Goal: Task Accomplishment & Management: Use online tool/utility

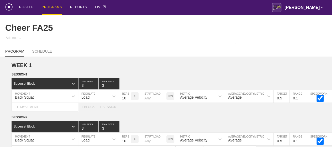
click at [54, 6] on div "PROGRAMS" at bounding box center [52, 7] width 20 height 15
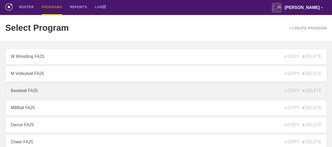
click at [27, 94] on link "Baseball FA25" at bounding box center [166, 91] width 322 height 16
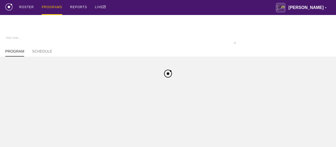
type textarea "x"
type input "Baseball FA25"
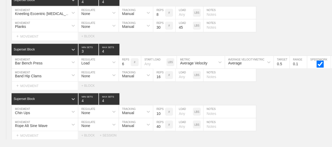
scroll to position [3435, 0]
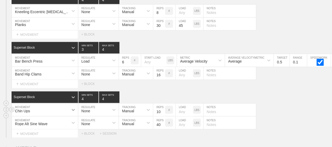
click at [70, 103] on div "Chin Ups" at bounding box center [45, 109] width 66 height 13
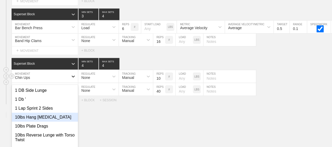
scroll to position [3479, 0]
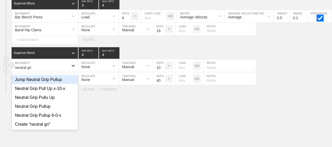
type input "neutral grip"
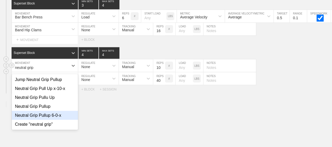
click at [55, 111] on div "Neutral Grip Pullup 6-0-x" at bounding box center [45, 115] width 66 height 9
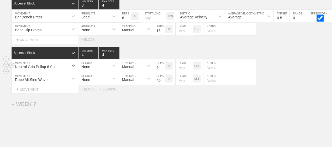
click at [163, 60] on input "9" at bounding box center [159, 65] width 12 height 13
click at [163, 60] on input "8" at bounding box center [159, 65] width 12 height 13
click at [163, 60] on input "7" at bounding box center [159, 65] width 12 height 13
click at [163, 60] on input "6" at bounding box center [159, 65] width 12 height 13
type input "5"
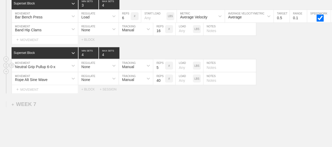
click at [163, 60] on input "5" at bounding box center [159, 65] width 12 height 13
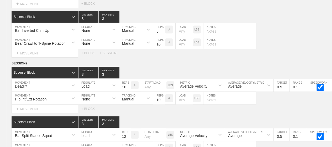
scroll to position [0, 0]
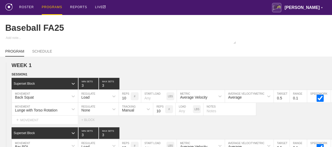
click at [49, 6] on div "PROGRAMS" at bounding box center [52, 7] width 20 height 15
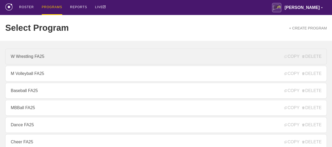
click at [35, 60] on link "W Wrestling FA25" at bounding box center [166, 57] width 322 height 16
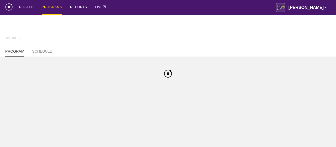
type textarea "x"
type input "W Wrestling FA25"
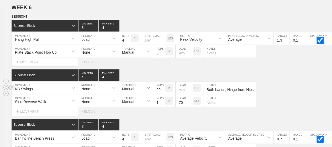
scroll to position [2889, 0]
